Goal: Communication & Community: Answer question/provide support

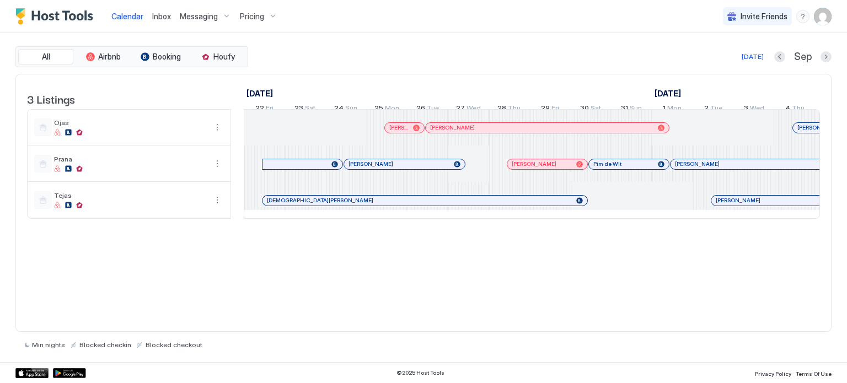
scroll to position [0, 612]
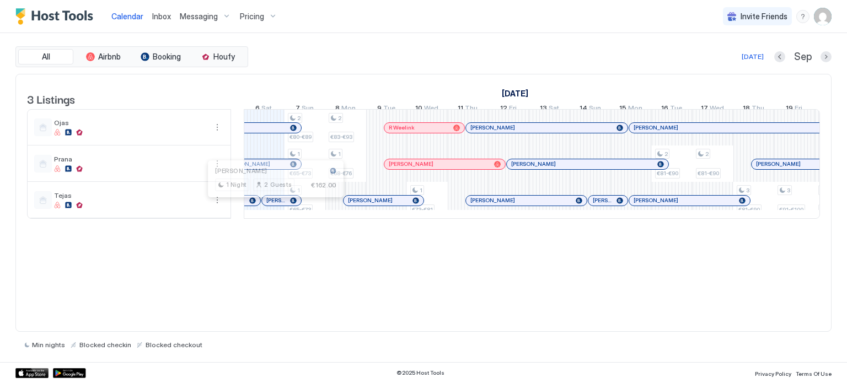
click at [274, 205] on div at bounding box center [274, 200] width 9 height 9
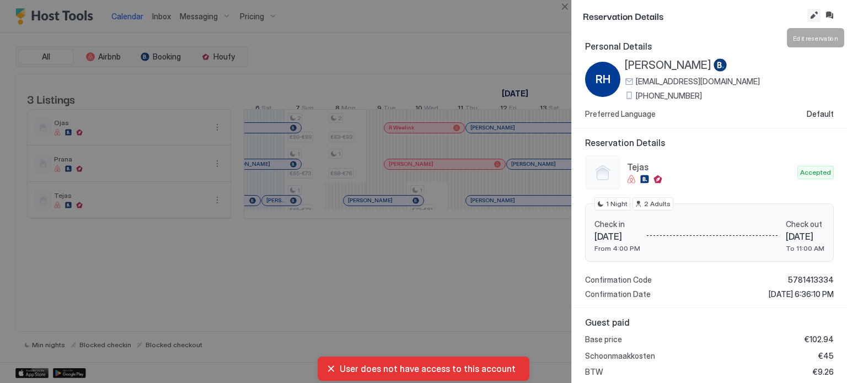
click at [814, 17] on button "Edit reservation" at bounding box center [813, 15] width 13 height 13
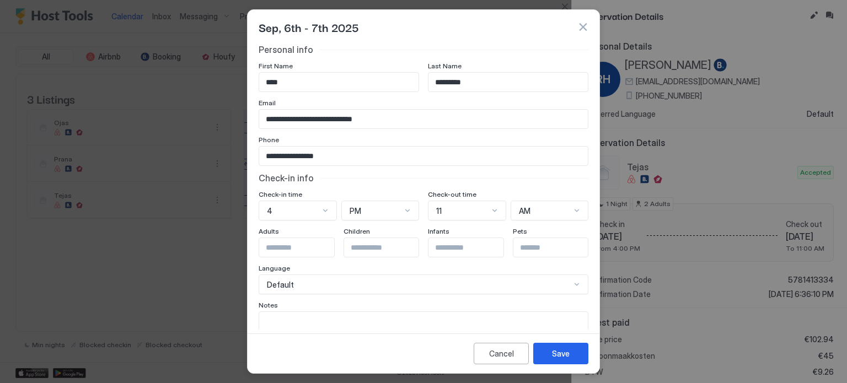
click at [356, 279] on div "Default" at bounding box center [424, 285] width 330 height 20
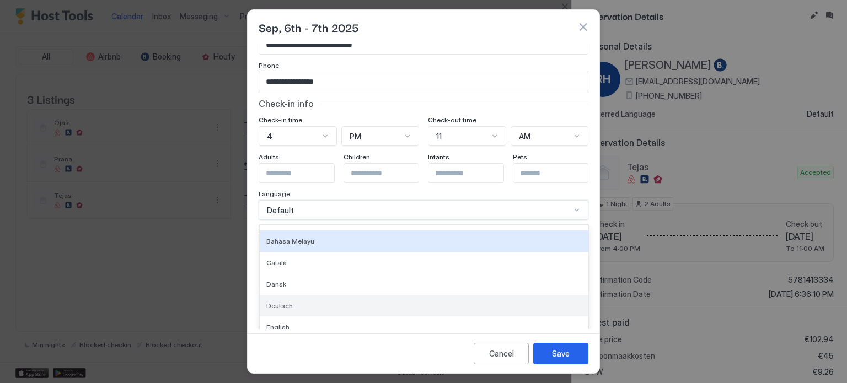
scroll to position [55, 0]
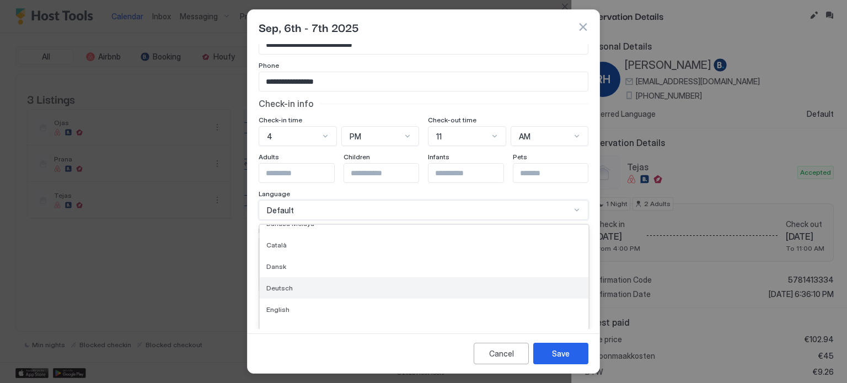
click at [286, 287] on span "Deutsch" at bounding box center [279, 288] width 26 height 8
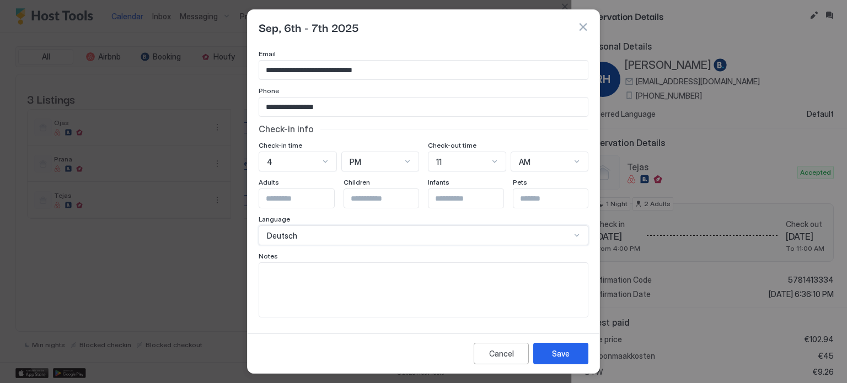
scroll to position [47, 0]
click at [560, 357] on div "Save" at bounding box center [561, 354] width 18 height 12
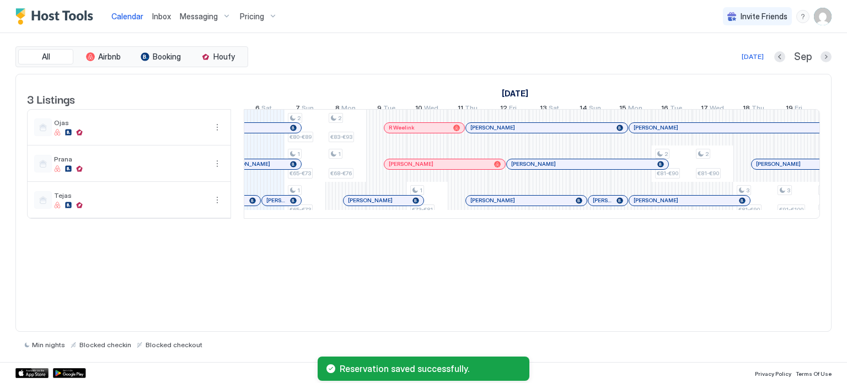
click at [273, 204] on div "[PERSON_NAME]" at bounding box center [281, 200] width 30 height 7
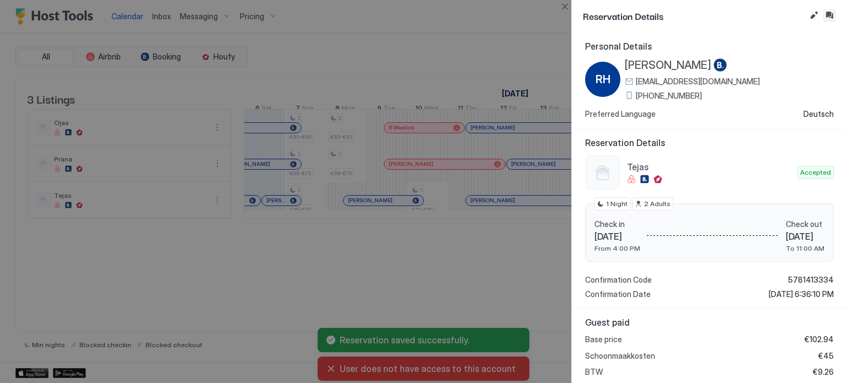
click at [831, 15] on button "Inbox" at bounding box center [828, 15] width 13 height 13
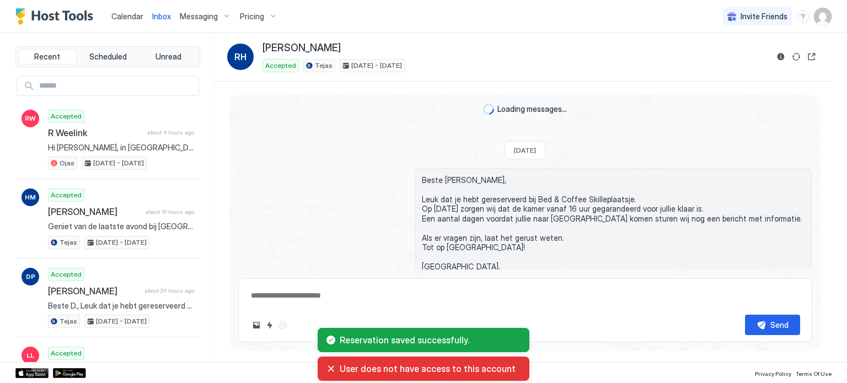
scroll to position [825, 0]
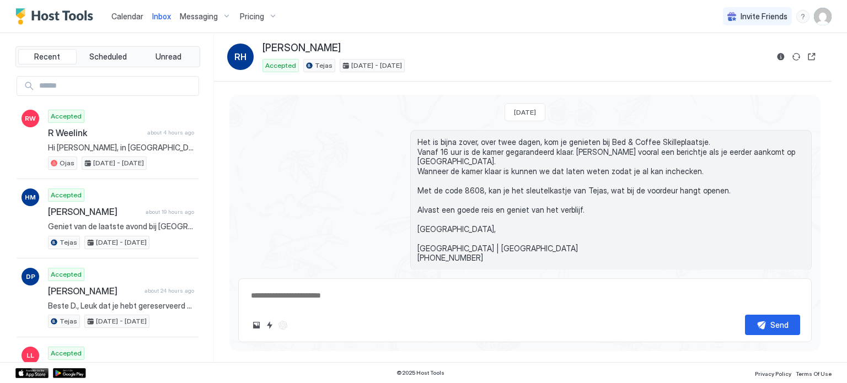
click at [319, 298] on textarea at bounding box center [525, 296] width 550 height 20
paste textarea "**********"
type textarea "*"
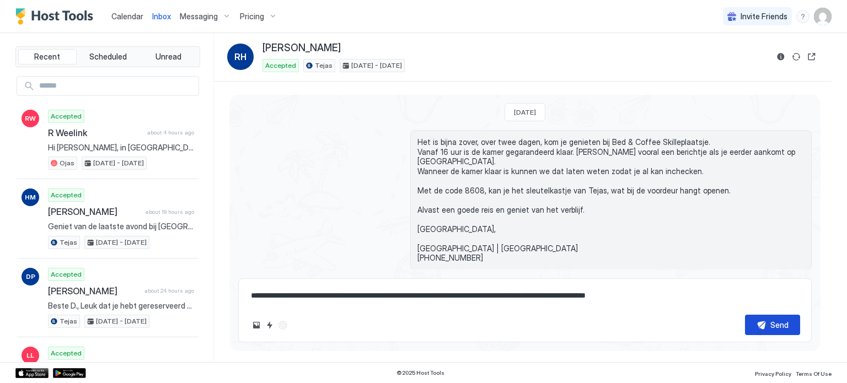
type textarea "**********"
click at [761, 322] on button "Send" at bounding box center [772, 325] width 55 height 20
type textarea "*"
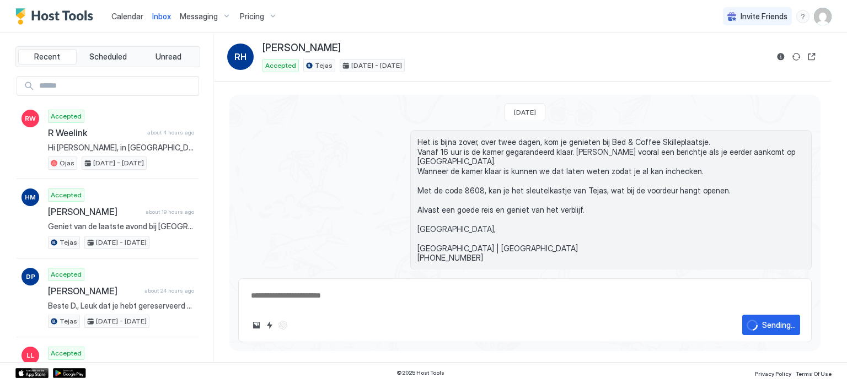
scroll to position [915, 0]
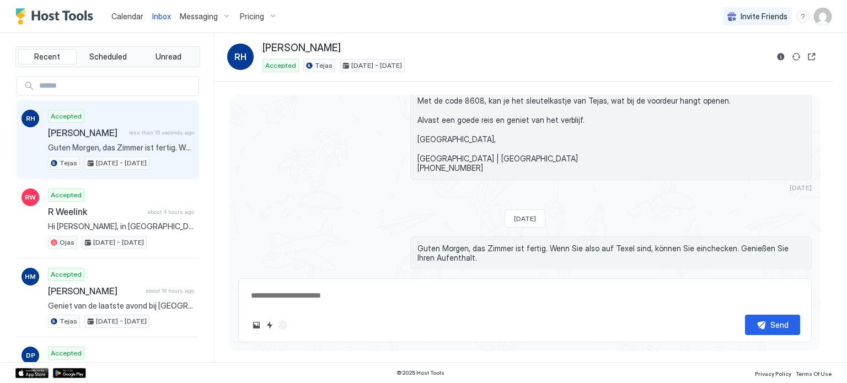
type textarea "*"
